Goal: Task Accomplishment & Management: Complete application form

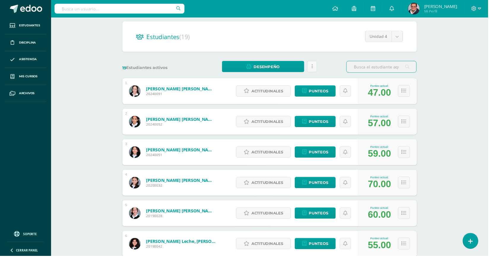
scroll to position [49, 0]
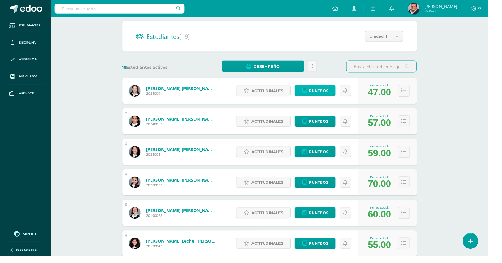
click at [320, 96] on span "Punteos" at bounding box center [327, 93] width 20 height 11
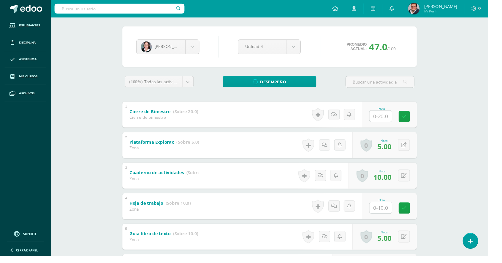
scroll to position [43, 0]
click at [393, 216] on input "text" at bounding box center [391, 214] width 23 height 12
type input "0"
click at [423, 215] on link at bounding box center [420, 214] width 12 height 12
click at [204, 45] on body "Estudiantes Disciplina Asistencia Mis cursos Archivos Soporte Ayuda Reportar un…" at bounding box center [251, 174] width 502 height 434
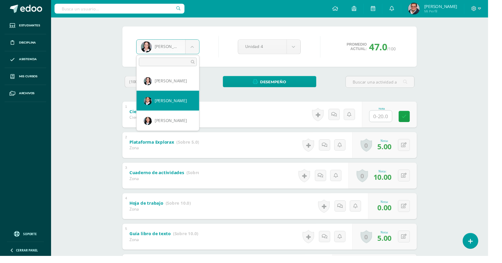
select select "833"
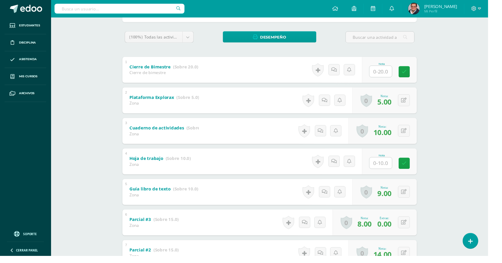
scroll to position [90, 0]
click at [398, 169] on input "text" at bounding box center [391, 168] width 23 height 12
type input "5"
click at [423, 164] on link at bounding box center [420, 168] width 12 height 12
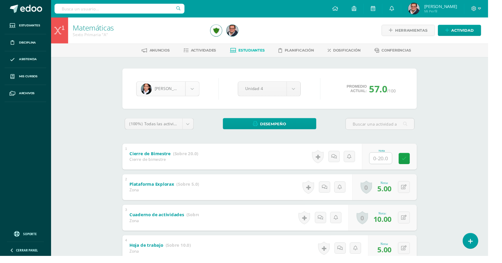
click at [204, 89] on body "Estudiantes Disciplina Asistencia Mis cursos Archivos Soporte Ayuda Reportar un…" at bounding box center [251, 217] width 502 height 434
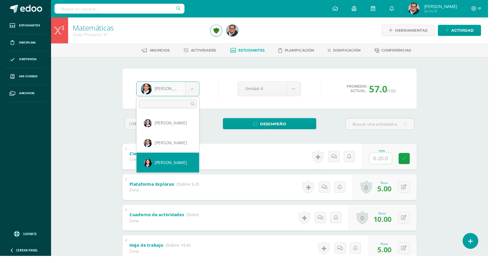
select select "827"
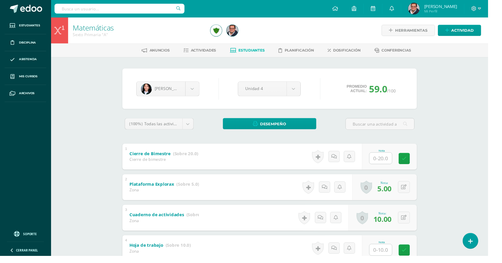
click at [387, 256] on input "text" at bounding box center [391, 258] width 23 height 12
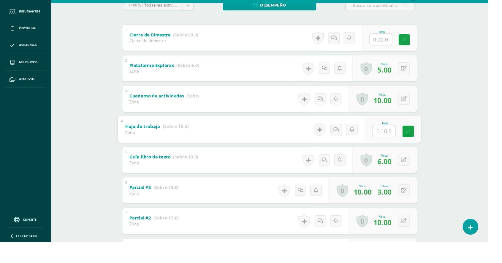
scroll to position [114, 0]
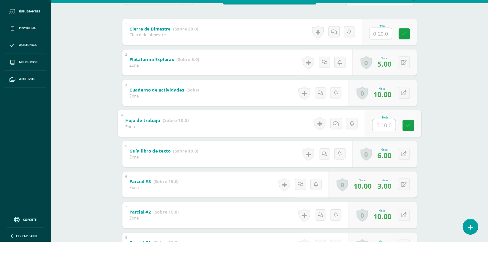
type input "9"
click at [417, 143] on link at bounding box center [420, 144] width 12 height 12
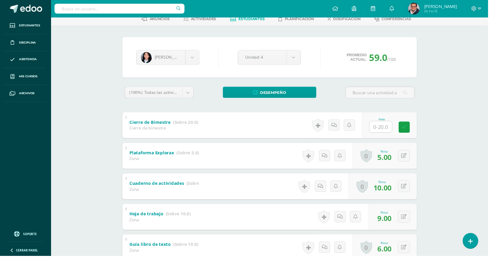
scroll to position [32, 0]
click at [203, 60] on body "Estudiantes Disciplina Asistencia Mis cursos Archivos Soporte Ayuda Reportar un…" at bounding box center [251, 185] width 502 height 434
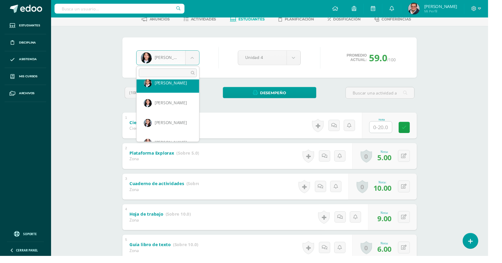
scroll to position [30, 0]
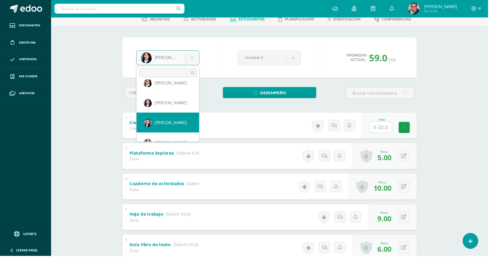
select select "520"
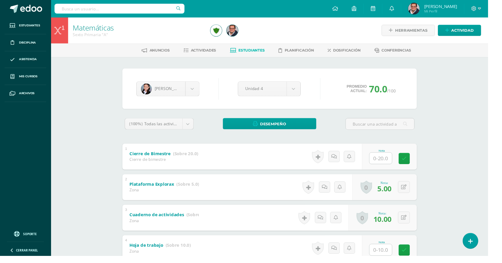
click at [385, 256] on input "text" at bounding box center [391, 258] width 23 height 12
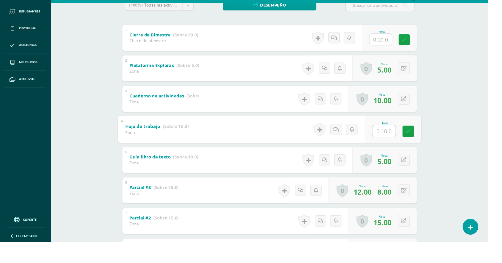
scroll to position [114, 0]
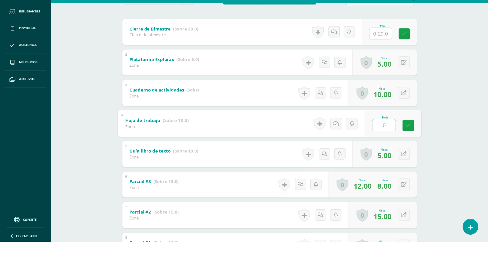
type input "09"
click at [417, 149] on link at bounding box center [420, 144] width 12 height 12
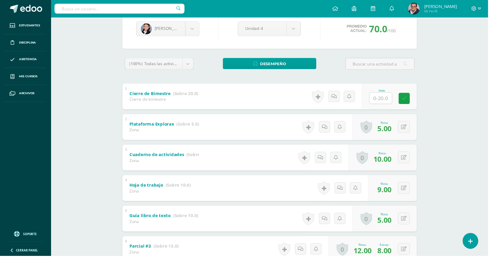
scroll to position [0, 0]
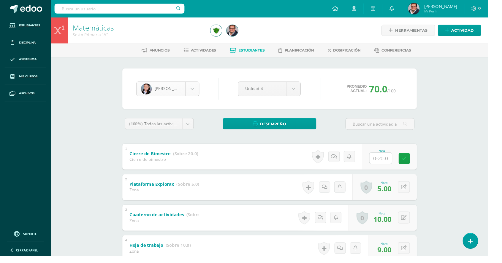
click at [196, 85] on body "Estudiantes Disciplina Asistencia Mis cursos Archivos Soporte Ayuda Reportar un…" at bounding box center [251, 217] width 502 height 434
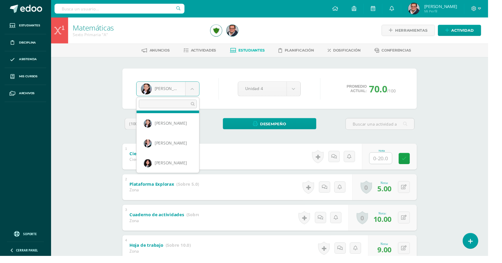
scroll to position [64, 0]
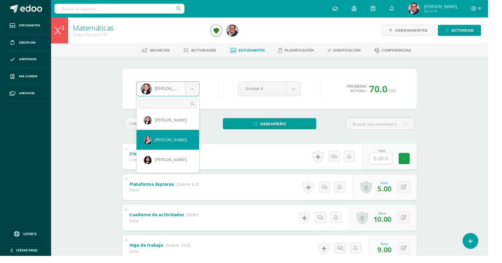
select select "28"
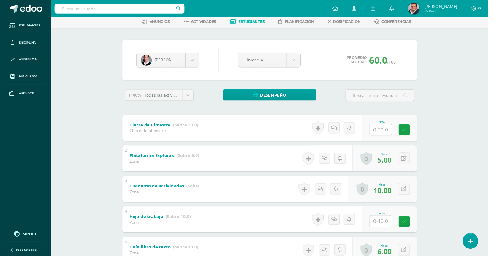
scroll to position [29, 0]
click at [391, 217] on div "Nota" at bounding box center [400, 226] width 56 height 27
click at [398, 230] on input "text" at bounding box center [391, 228] width 23 height 12
type input "10"
click at [417, 230] on link at bounding box center [420, 228] width 12 height 12
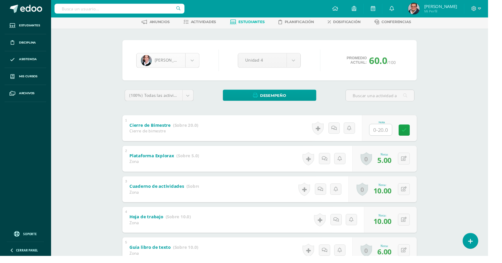
click at [197, 61] on body "Estudiantes Disciplina Asistencia Mis cursos Archivos Soporte Ayuda Reportar un…" at bounding box center [251, 188] width 502 height 434
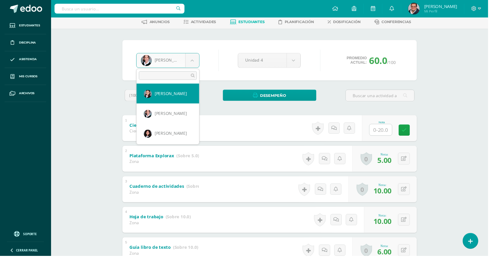
scroll to position [78, 0]
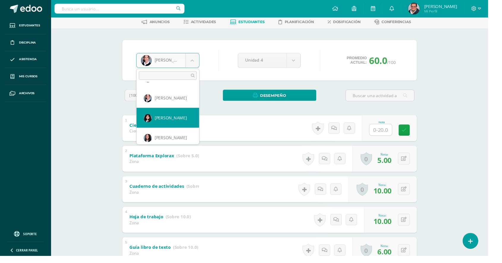
select select "42"
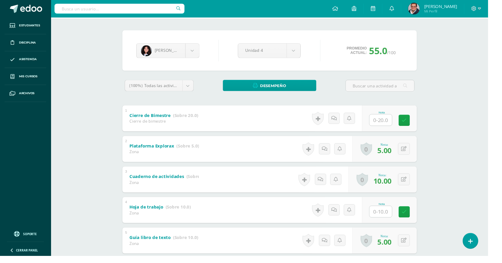
scroll to position [46, 0]
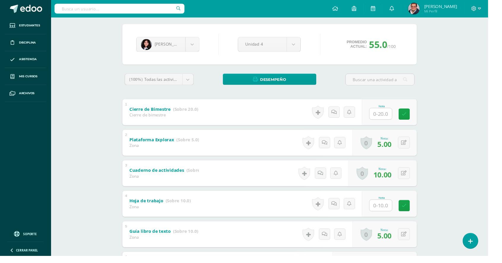
click at [390, 208] on input "text" at bounding box center [391, 212] width 23 height 12
type input "9"
click at [418, 214] on link at bounding box center [420, 212] width 12 height 12
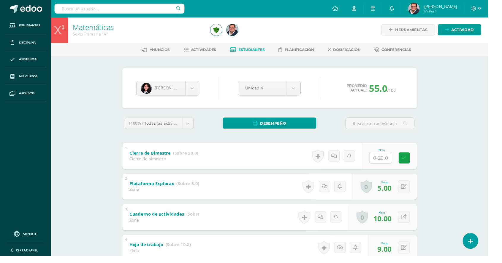
scroll to position [0, 0]
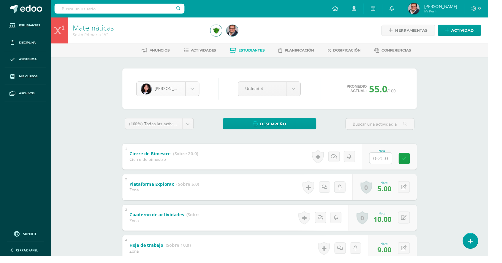
click at [193, 96] on body "Estudiantes Disciplina Asistencia Mis cursos Archivos Soporte Ayuda Reportar un…" at bounding box center [251, 217] width 502 height 434
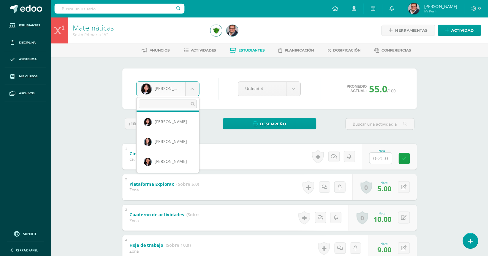
scroll to position [103, 0]
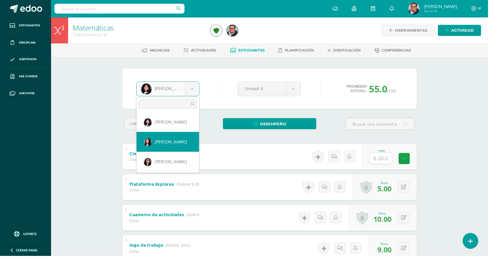
select select "29"
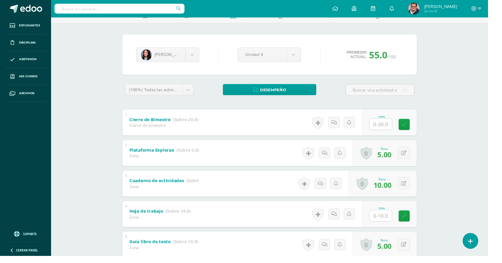
scroll to position [35, 0]
click at [200, 52] on body "Estudiantes Disciplina Asistencia Mis cursos Archivos Soporte Ayuda Reportar un…" at bounding box center [251, 182] width 502 height 434
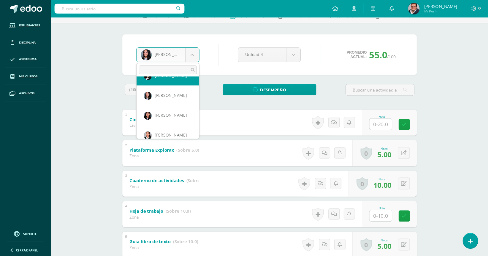
scroll to position [117, 0]
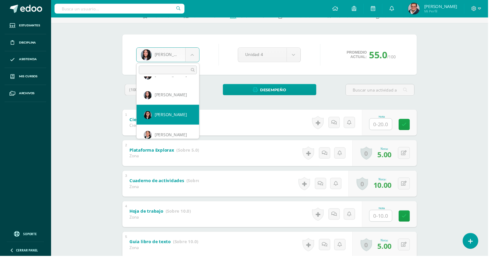
select select "30"
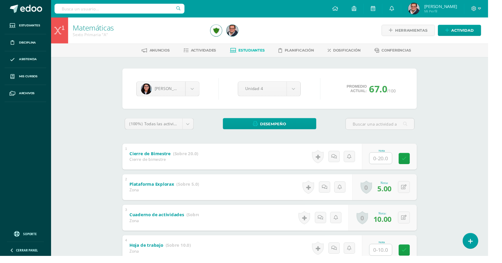
click at [382, 257] on input "text" at bounding box center [391, 258] width 23 height 12
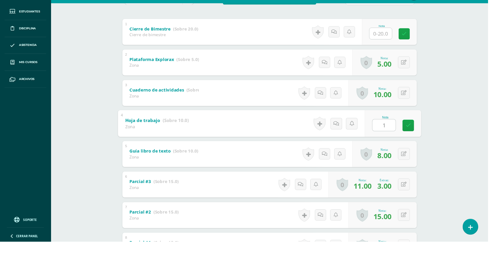
type input "10"
click at [418, 145] on icon at bounding box center [419, 143] width 5 height 5
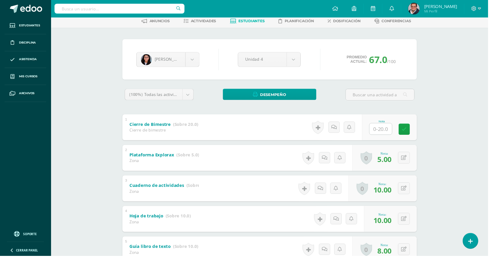
scroll to position [31, 0]
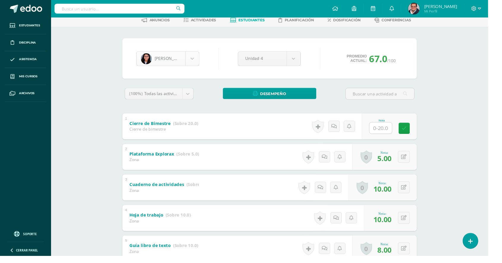
click at [201, 55] on body "Estudiantes Disciplina Asistencia Mis cursos Archivos Soporte Ayuda Reportar un…" at bounding box center [251, 186] width 502 height 434
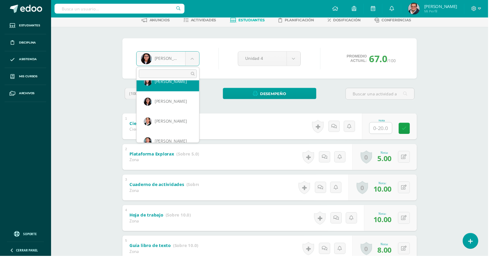
scroll to position [136, 0]
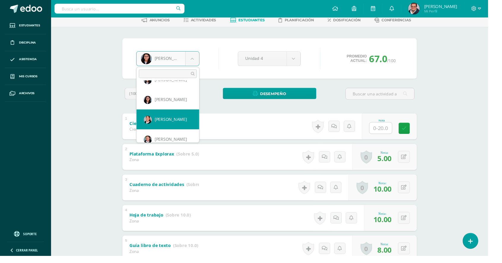
select select "904"
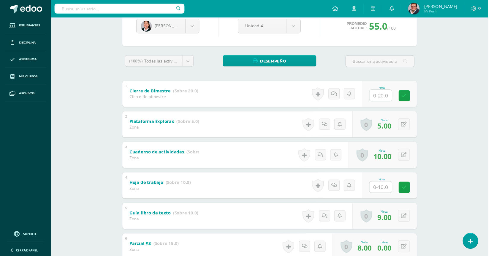
scroll to position [66, 0]
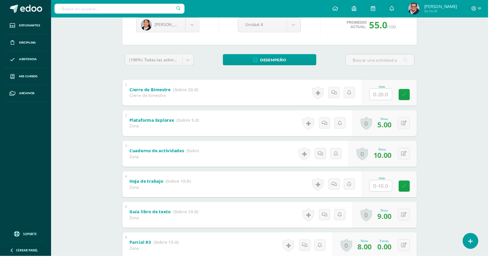
click at [387, 193] on input "text" at bounding box center [391, 192] width 23 height 12
type input "5"
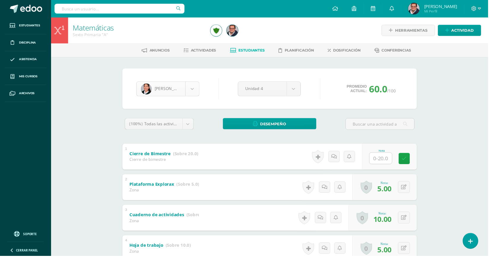
click at [200, 87] on body "Estudiantes Disciplina Asistencia Mis cursos Archivos Soporte Ayuda Reportar un…" at bounding box center [251, 217] width 502 height 434
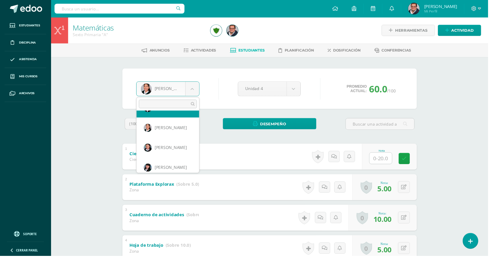
scroll to position [159, 0]
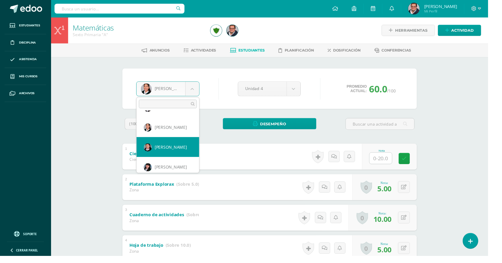
select select "521"
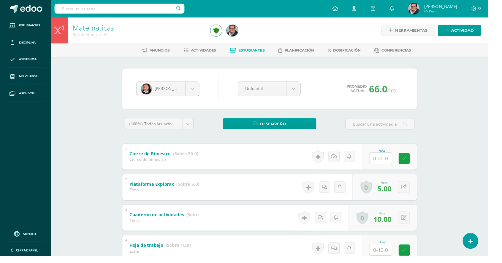
click at [383, 253] on input "text" at bounding box center [391, 258] width 23 height 12
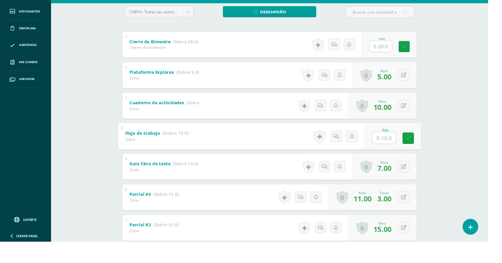
scroll to position [114, 0]
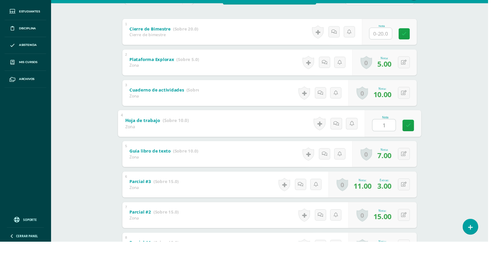
type input "10"
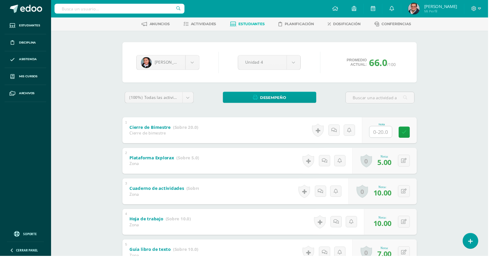
scroll to position [27, 0]
click at [198, 66] on body "Estudiantes Disciplina Asistencia Mis cursos Archivos Soporte Ayuda Reportar un…" at bounding box center [251, 190] width 502 height 434
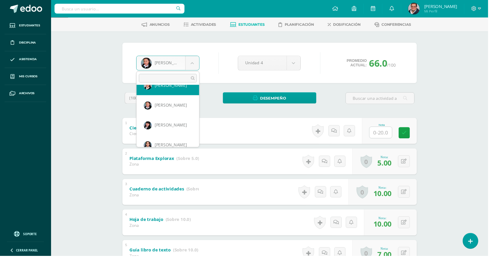
scroll to position [177, 0]
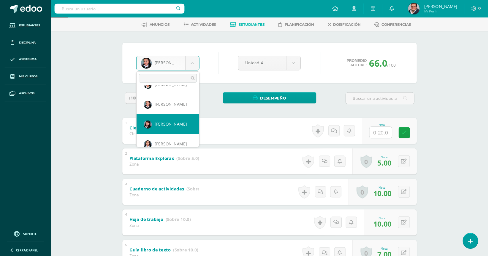
select select "34"
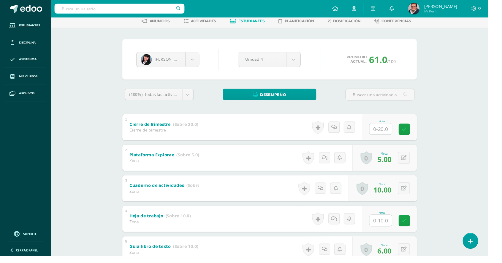
scroll to position [33, 0]
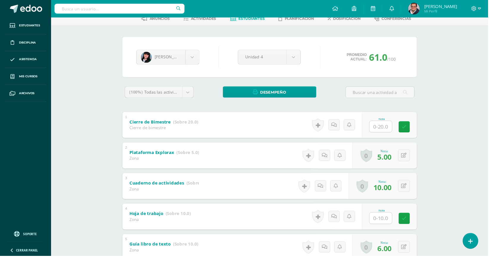
click at [385, 227] on input "text" at bounding box center [391, 225] width 23 height 12
type input "10"
click at [423, 225] on link at bounding box center [420, 225] width 12 height 12
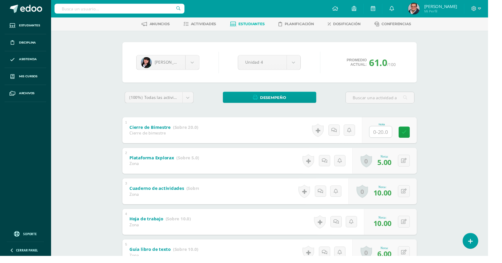
scroll to position [27, 0]
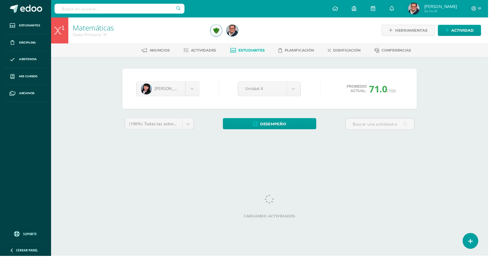
click at [373, 108] on div "[PERSON_NAME] [PERSON_NAME] [PERSON_NAME] [PERSON_NAME] [PERSON_NAME] [PERSON_N…" at bounding box center [277, 92] width 303 height 42
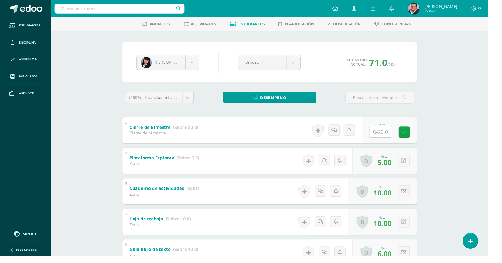
scroll to position [24, 0]
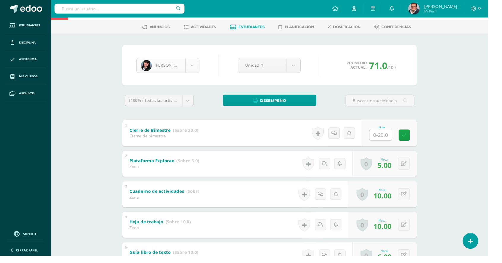
click at [204, 66] on body "Estudiantes Disciplina Asistencia Mis cursos Archivos Soporte Ayuda Reportar un…" at bounding box center [251, 193] width 502 height 434
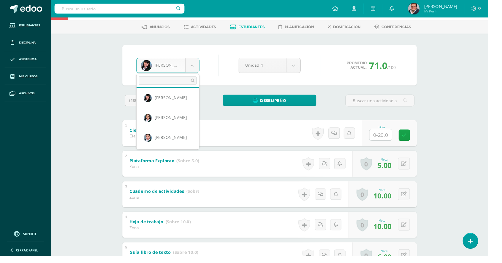
scroll to position [207, 0]
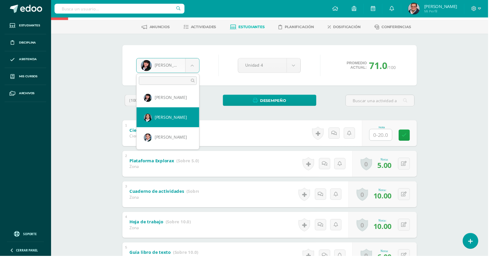
select select "817"
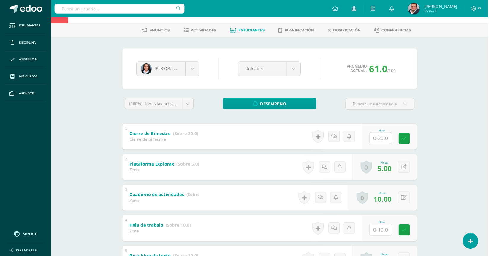
scroll to position [26, 0]
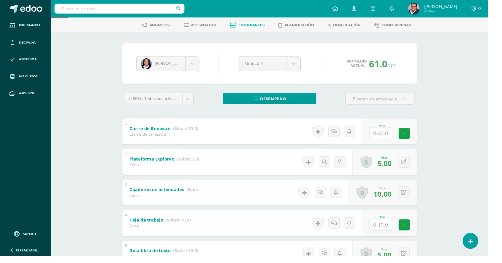
click at [388, 230] on input "text" at bounding box center [391, 232] width 23 height 12
type input "10"
click at [422, 229] on icon at bounding box center [419, 231] width 5 height 5
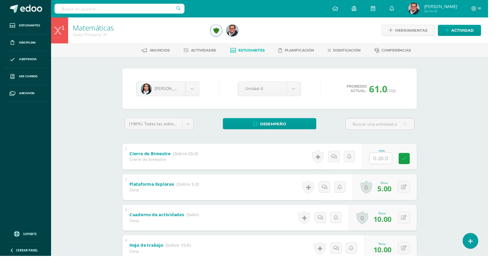
scroll to position [7, 0]
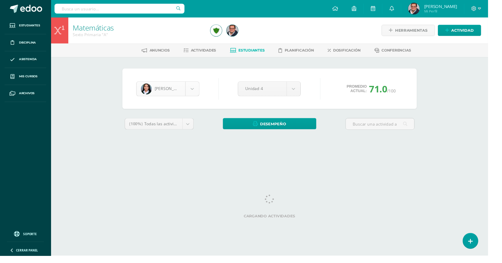
click at [199, 87] on body "Estudiantes Disciplina Asistencia Mis cursos Archivos Soporte Ayuda Reportar un…" at bounding box center [251, 80] width 502 height 160
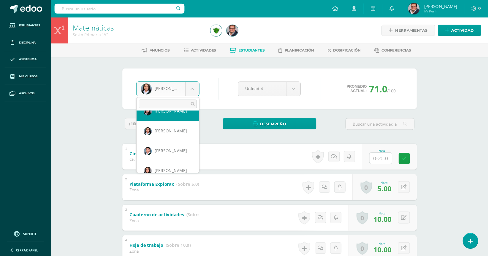
scroll to position [217, 0]
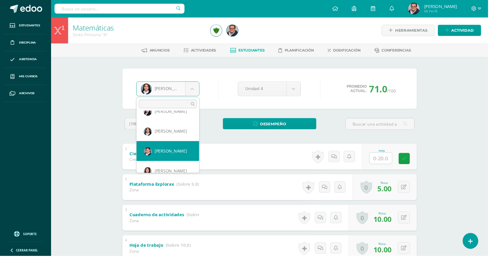
select select "47"
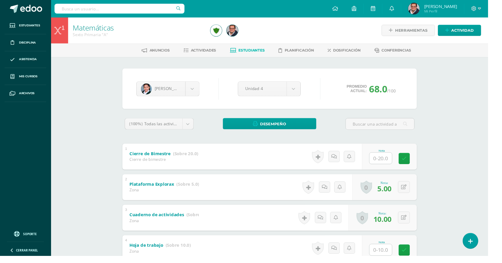
click at [383, 258] on input "text" at bounding box center [391, 258] width 23 height 12
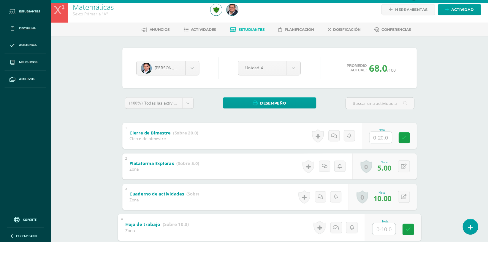
scroll to position [114, 0]
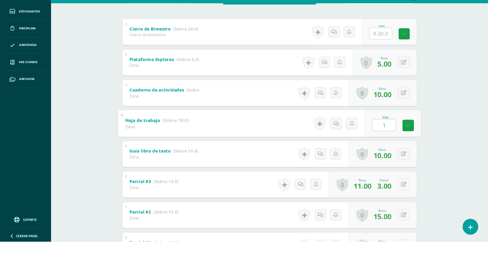
type input "10"
click at [420, 145] on icon at bounding box center [419, 143] width 5 height 5
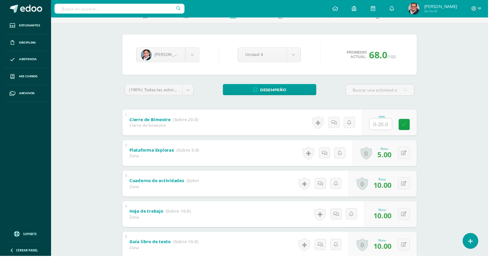
scroll to position [31, 0]
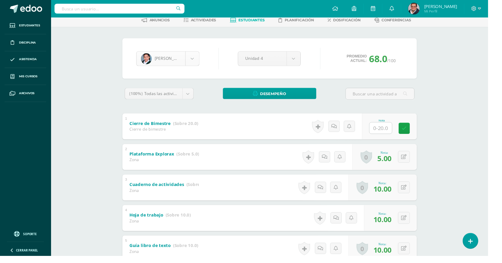
click at [197, 62] on body "Estudiantes Disciplina Asistencia Mis cursos Archivos Soporte Ayuda Reportar un…" at bounding box center [251, 186] width 502 height 434
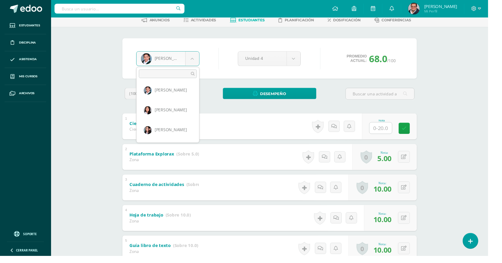
scroll to position [249, 0]
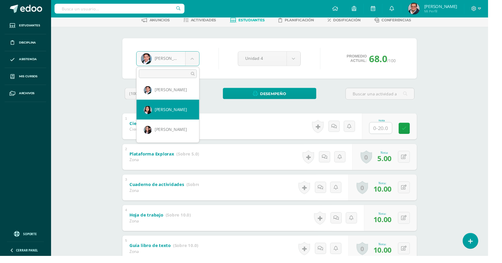
select select "923"
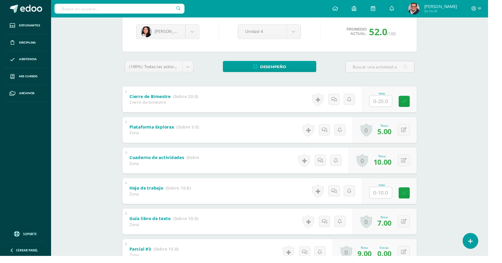
scroll to position [60, 0]
click at [391, 199] on input "text" at bounding box center [391, 198] width 23 height 12
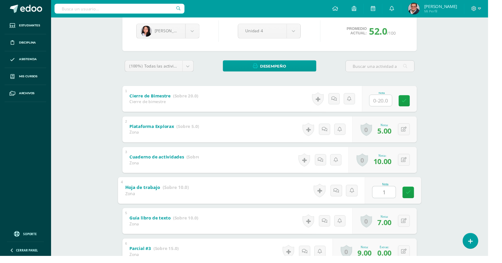
type input "10"
click at [422, 201] on link at bounding box center [420, 198] width 12 height 12
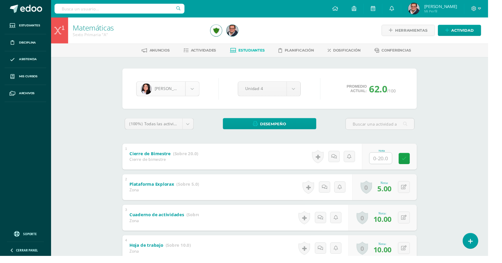
click at [199, 92] on body "Estudiantes Disciplina Asistencia Mis cursos Archivos Soporte Ayuda Reportar un…" at bounding box center [251, 217] width 502 height 434
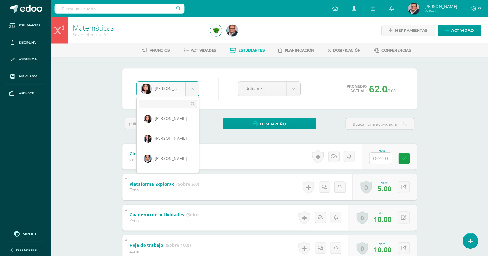
scroll to position [271, 0]
select select "49"
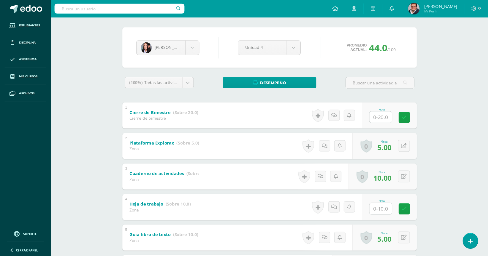
scroll to position [45, 0]
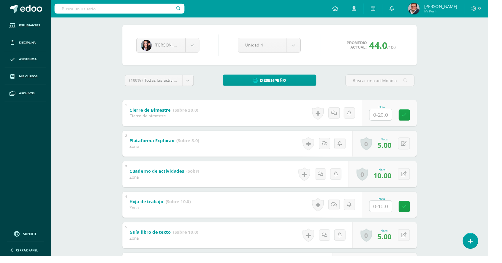
click at [385, 210] on input "text" at bounding box center [391, 213] width 23 height 12
click at [418, 211] on icon at bounding box center [419, 212] width 5 height 5
type input "0"
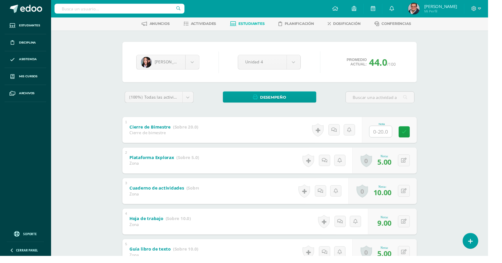
scroll to position [27, 0]
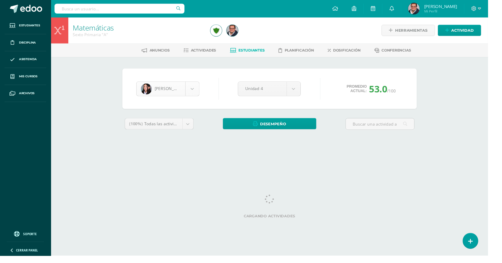
click at [198, 88] on body "Estudiantes Disciplina Asistencia Mis cursos Archivos Soporte Ayuda Reportar un…" at bounding box center [251, 80] width 502 height 160
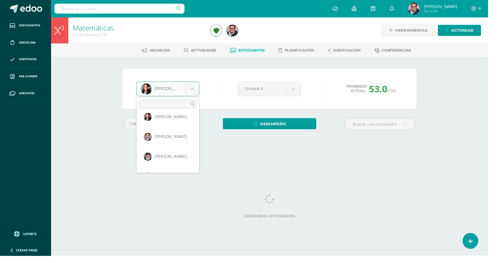
scroll to position [293, 0]
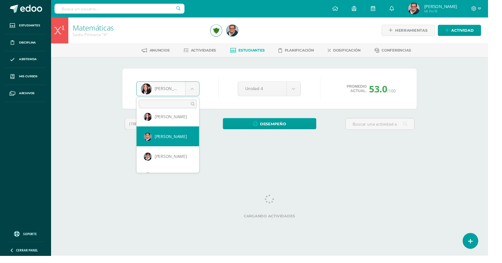
select select "850"
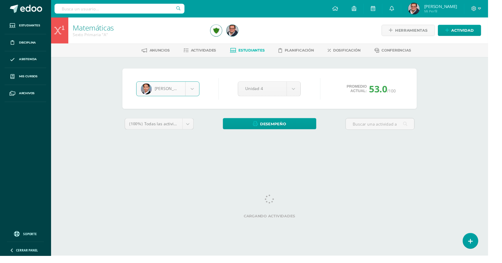
scroll to position [0, 0]
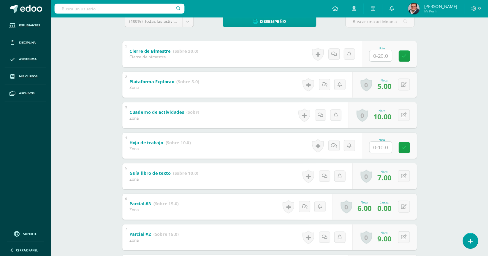
scroll to position [107, 0]
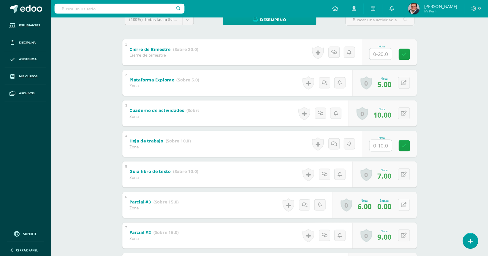
click at [417, 213] on button at bounding box center [415, 211] width 12 height 12
type input "10"
click at [403, 211] on icon at bounding box center [403, 213] width 5 height 5
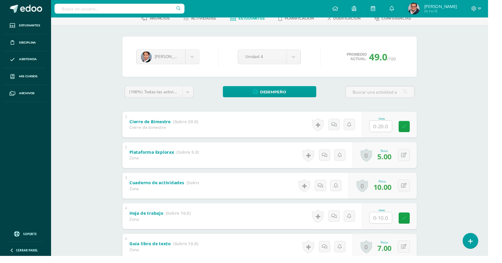
scroll to position [0, 0]
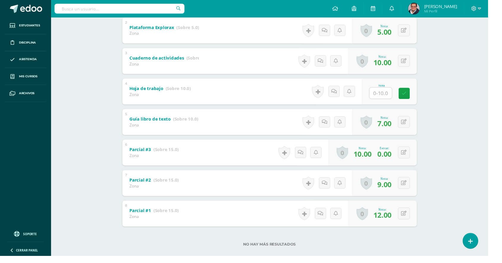
scroll to position [163, 0]
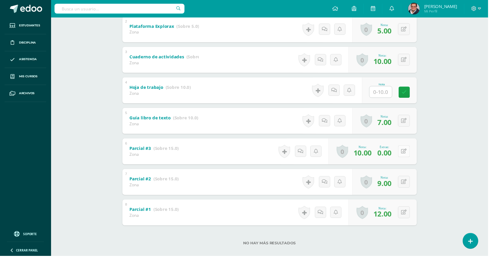
click at [416, 157] on icon at bounding box center [415, 155] width 6 height 5
click at [373, 166] on div "Nota 6.00 Extras: 0.00 Sustitución: 10.00" at bounding box center [370, 156] width 126 height 28
click at [398, 155] on span "0.00" at bounding box center [395, 157] width 15 height 10
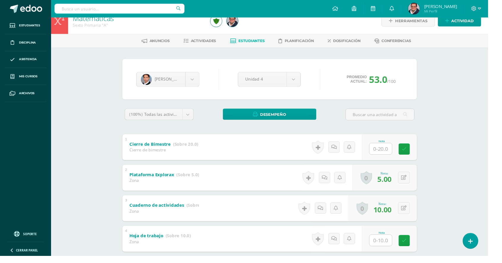
scroll to position [0, 0]
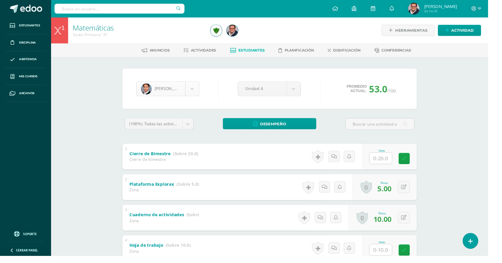
click at [196, 93] on body "Estudiantes Disciplina Asistencia Mis cursos Archivos Soporte Ayuda Reportar un…" at bounding box center [251, 217] width 502 height 434
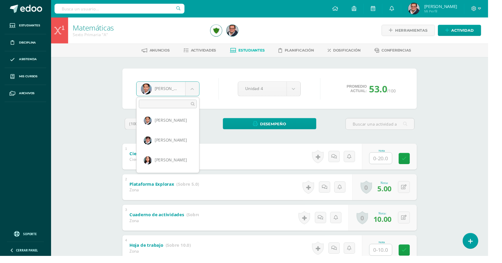
scroll to position [310, 0]
select select "50"
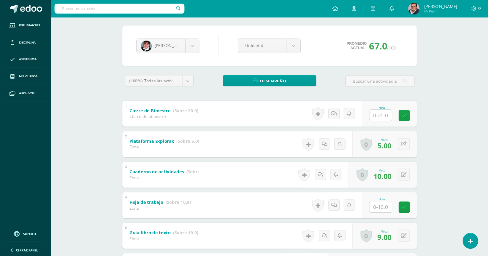
scroll to position [46, 0]
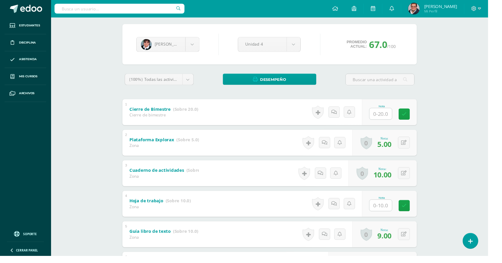
click at [385, 209] on input "text" at bounding box center [391, 212] width 23 height 12
type input "5"
click at [420, 212] on icon at bounding box center [419, 211] width 5 height 5
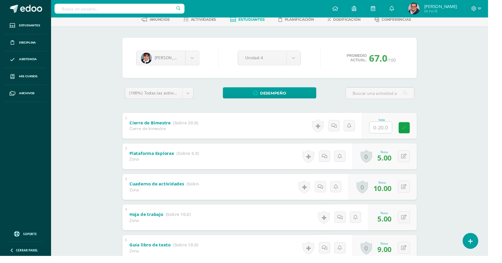
scroll to position [0, 0]
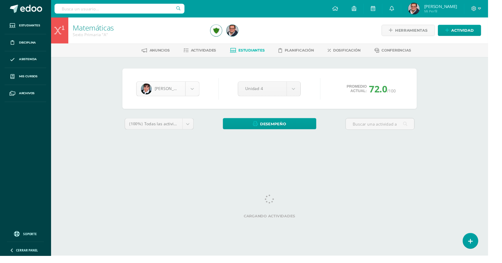
click at [199, 91] on body "Estudiantes Disciplina Asistencia Mis cursos Archivos Soporte Ayuda Reportar un…" at bounding box center [251, 80] width 502 height 160
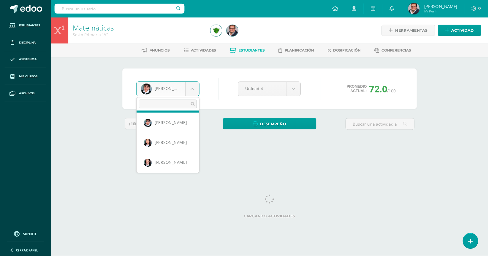
scroll to position [329, 0]
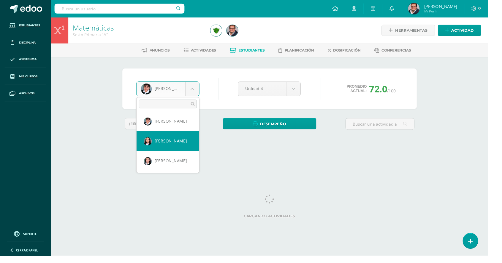
select select "51"
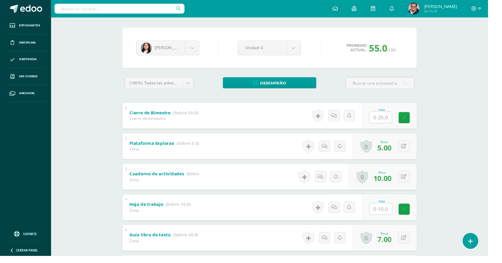
scroll to position [47, 0]
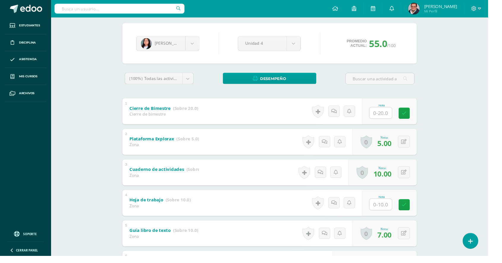
click at [388, 209] on input "text" at bounding box center [391, 211] width 23 height 12
type input "10"
click at [423, 212] on link at bounding box center [420, 211] width 12 height 12
click at [200, 43] on body "Estudiantes Disciplina Asistencia Mis cursos Archivos Soporte Ayuda Reportar un…" at bounding box center [251, 170] width 502 height 434
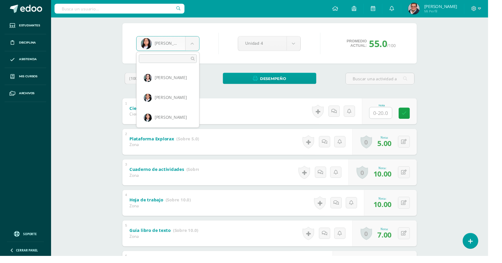
scroll to position [307, 0]
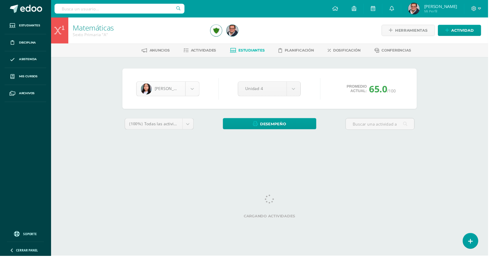
click at [204, 94] on body "Estudiantes Disciplina Asistencia Mis cursos Archivos Soporte Ayuda Reportar un…" at bounding box center [251, 80] width 502 height 160
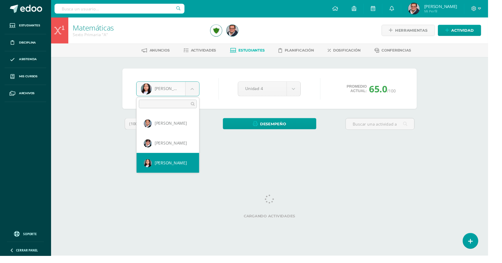
scroll to position [329, 0]
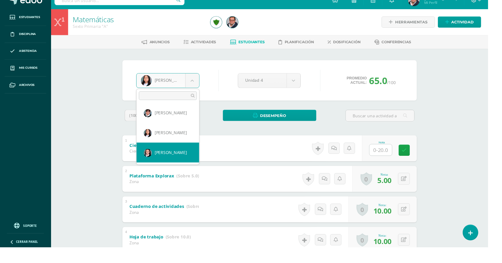
select select "52"
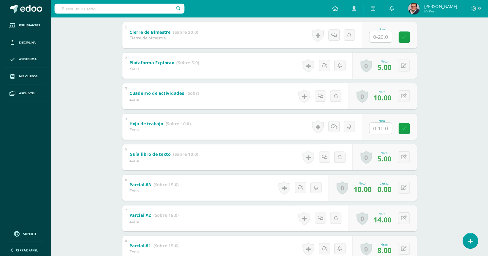
scroll to position [129, 0]
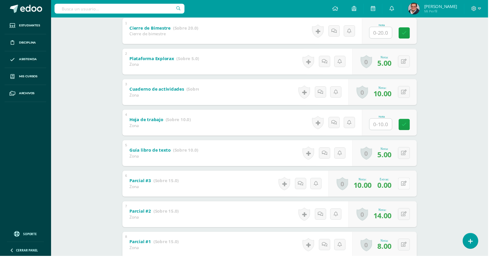
click at [414, 190] on icon at bounding box center [415, 189] width 6 height 5
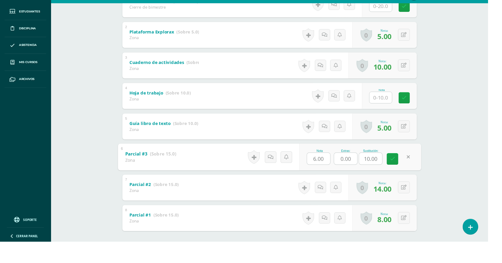
scroll to position [142, 0]
click at [404, 180] on icon at bounding box center [403, 178] width 5 height 5
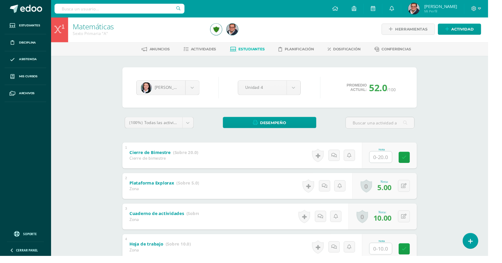
scroll to position [1, 0]
click at [388, 261] on input "text" at bounding box center [391, 257] width 23 height 12
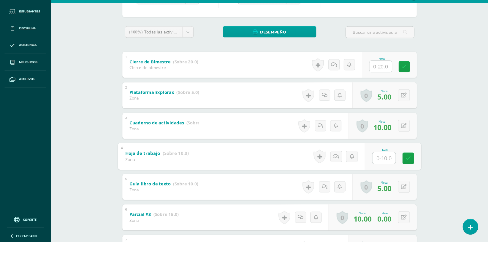
scroll to position [114, 0]
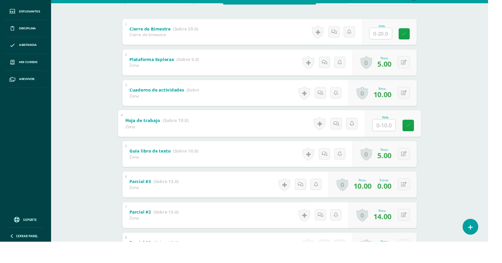
type input "9"
click at [422, 144] on link at bounding box center [420, 144] width 12 height 12
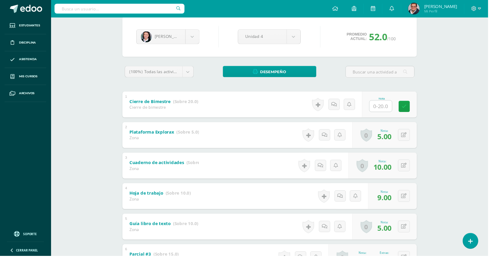
scroll to position [0, 0]
